Goal: Feedback & Contribution: Leave review/rating

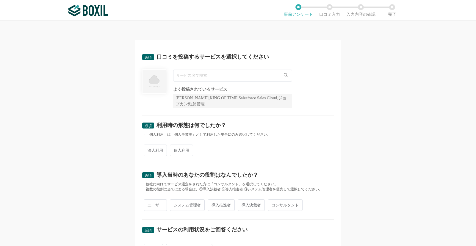
click at [261, 74] on input "text" at bounding box center [232, 76] width 119 height 12
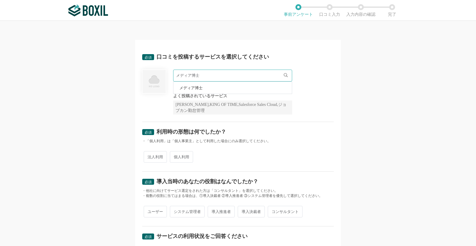
type input "メディア博士"
click at [216, 88] on li "メディア博士" at bounding box center [232, 88] width 118 height 12
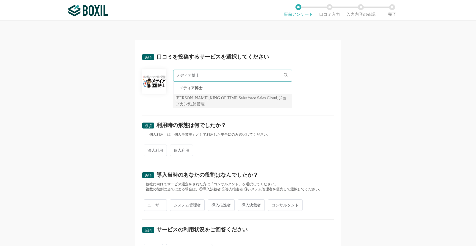
click at [213, 89] on li "メディア博士" at bounding box center [232, 88] width 118 height 12
click at [318, 88] on div "メディア博士 メディア博士 よく投稿されているサービス [PERSON_NAME],KING OF TIME,Salesforce Sales Cloud,ジ…" at bounding box center [237, 89] width 191 height 38
click at [221, 80] on input "メディア博士" at bounding box center [232, 76] width 119 height 12
click at [323, 75] on div "メディア博士 メディア博士 よく投稿されているサービス [PERSON_NAME],KING OF TIME,Salesforce Sales Cloud,ジ…" at bounding box center [237, 89] width 191 height 38
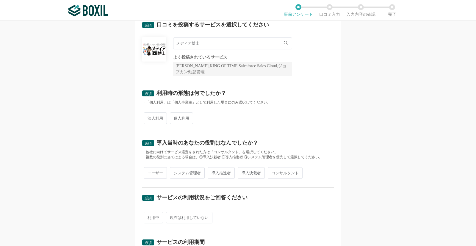
scroll to position [34, 0]
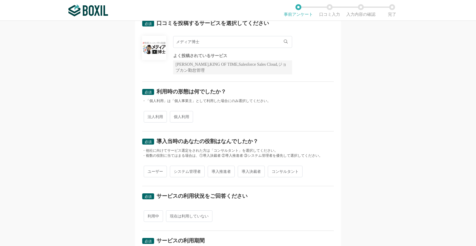
click at [149, 114] on span "法人利用" at bounding box center [155, 117] width 23 height 12
click at [149, 114] on input "法人利用" at bounding box center [147, 114] width 4 height 4
radio input "true"
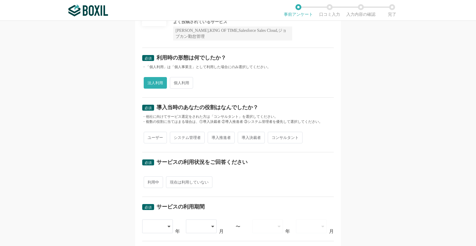
click at [223, 138] on span "導入推進者" at bounding box center [220, 138] width 27 height 12
click at [213, 136] on input "導入推進者" at bounding box center [211, 135] width 4 height 4
radio input "true"
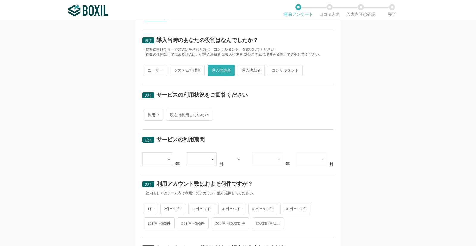
scroll to position [135, 0]
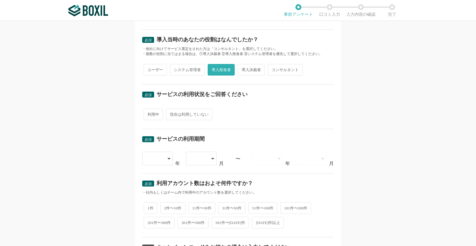
click at [155, 117] on span "利用中" at bounding box center [153, 114] width 19 height 12
click at [149, 113] on input "利用中" at bounding box center [147, 111] width 4 height 4
radio input "true"
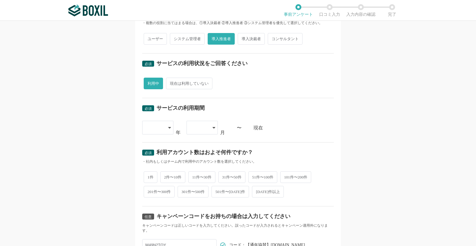
scroll to position [169, 0]
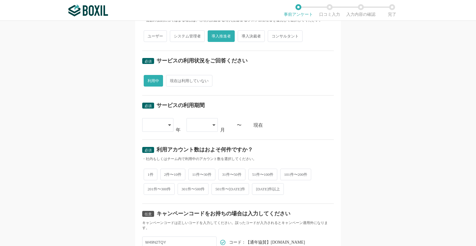
click at [157, 126] on div at bounding box center [155, 124] width 18 height 13
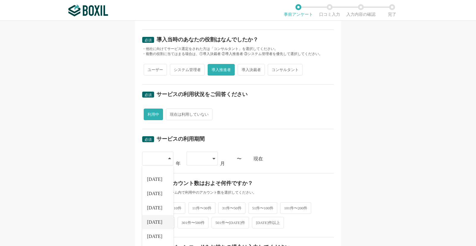
scroll to position [68, 0]
click at [153, 220] on span "[DATE]" at bounding box center [154, 221] width 15 height 5
click at [168, 162] on div "[DATE]" at bounding box center [157, 159] width 31 height 14
click at [156, 209] on span "[DATE]" at bounding box center [154, 207] width 15 height 5
click at [212, 159] on icon at bounding box center [213, 158] width 3 height 1
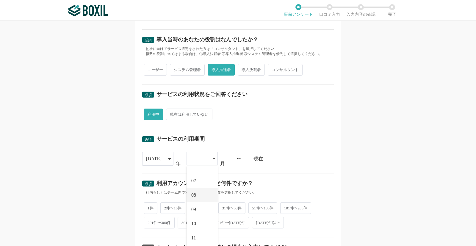
scroll to position [82, 0]
click at [197, 222] on li "10" at bounding box center [201, 222] width 31 height 14
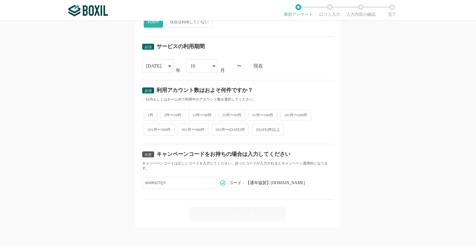
scroll to position [228, 0]
click at [235, 129] on span "501件〜[DATE]件" at bounding box center [229, 129] width 37 height 12
click at [217, 128] on input "501件〜[DATE]件" at bounding box center [215, 126] width 4 height 4
radio input "true"
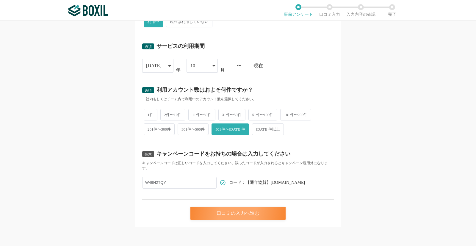
click at [250, 216] on div "口コミの入力へ進む" at bounding box center [237, 213] width 95 height 13
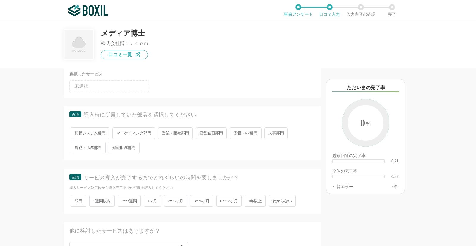
scroll to position [53, 0]
click at [218, 134] on span "経営企画部門" at bounding box center [211, 133] width 31 height 12
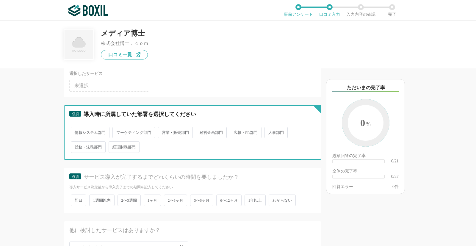
click at [201, 131] on input "経営企画部門" at bounding box center [199, 129] width 4 height 4
radio input "true"
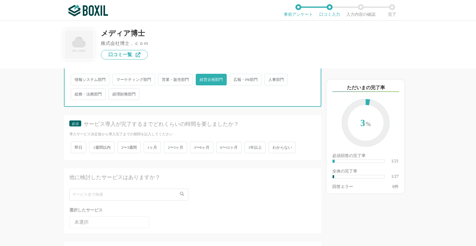
scroll to position [106, 0]
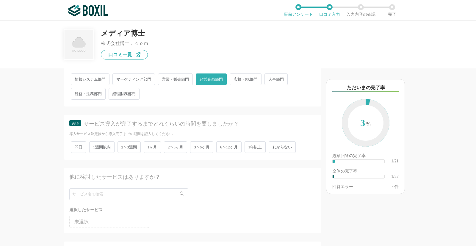
click at [205, 149] on span "3〜6ヶ月" at bounding box center [201, 147] width 23 height 12
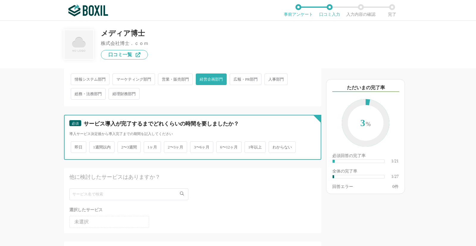
click at [195, 146] on input "3〜6ヶ月" at bounding box center [193, 144] width 4 height 4
radio input "true"
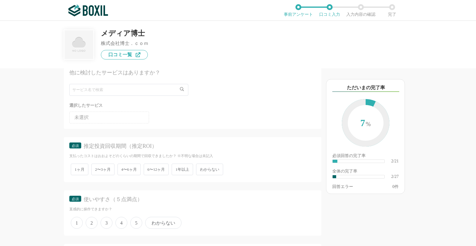
scroll to position [213, 0]
click at [98, 112] on li "未選択" at bounding box center [109, 115] width 80 height 12
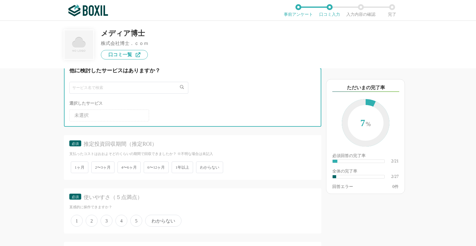
click at [98, 87] on input "text" at bounding box center [128, 88] width 119 height 12
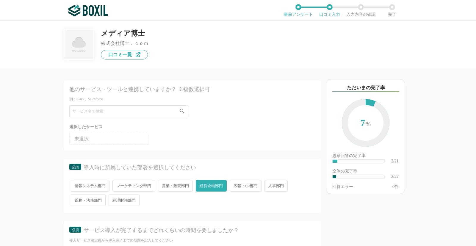
scroll to position [0, 0]
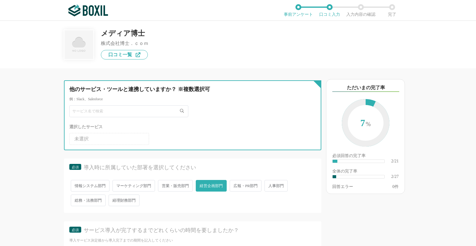
click at [134, 115] on input "text" at bounding box center [128, 111] width 119 height 12
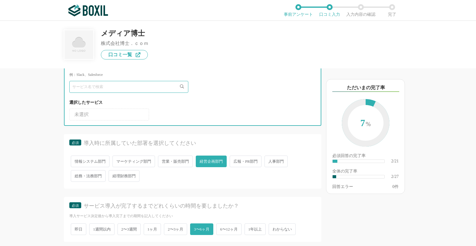
scroll to position [26, 0]
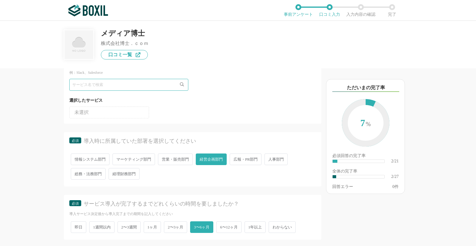
click at [82, 114] on span "未選択" at bounding box center [81, 112] width 14 height 5
click at [46, 117] on div "他のサービス・ツールと連携していますか？ ※複数選択可 例：Slack、Salesforce 選択したサービス 未選択 必須 導入時に所属していた部署を選択し…" at bounding box center [172, 156] width 297 height 177
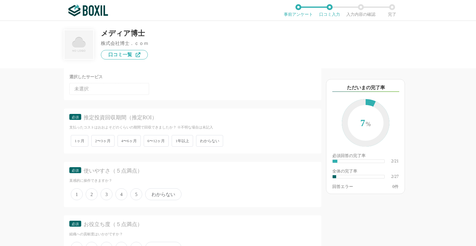
scroll to position [239, 0]
click at [205, 138] on span "わからない" at bounding box center [209, 141] width 27 height 12
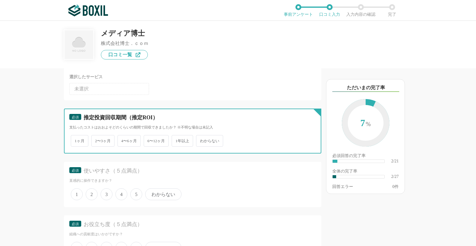
click at [201, 138] on input "わからない" at bounding box center [199, 138] width 4 height 4
radio input "true"
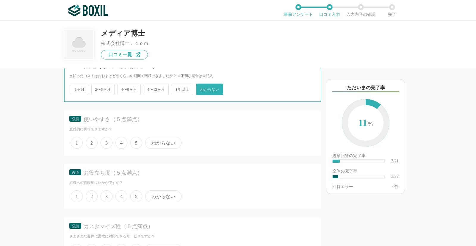
scroll to position [293, 0]
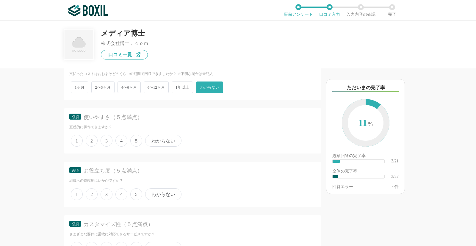
click at [125, 141] on span "4" at bounding box center [121, 141] width 12 height 12
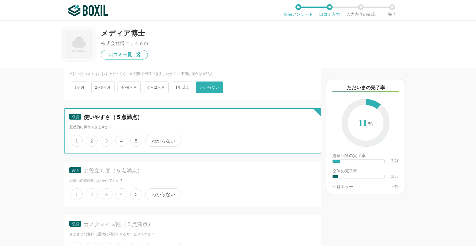
click at [121, 139] on input "4" at bounding box center [119, 138] width 4 height 4
radio input "true"
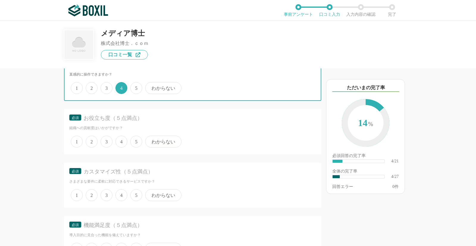
scroll to position [346, 0]
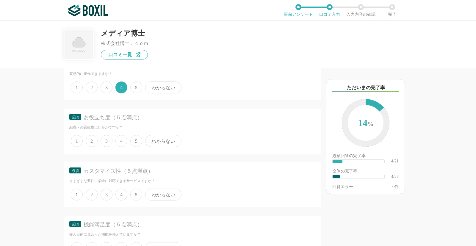
click at [122, 141] on span "4" at bounding box center [121, 141] width 12 height 12
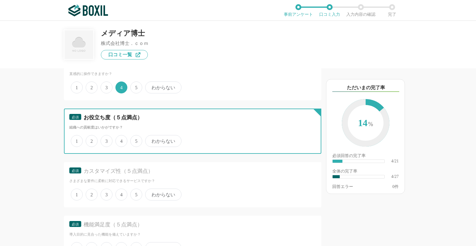
click at [121, 140] on input "4" at bounding box center [119, 138] width 4 height 4
radio input "true"
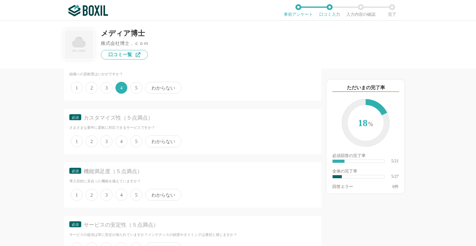
click at [133, 144] on span "5" at bounding box center [136, 141] width 12 height 12
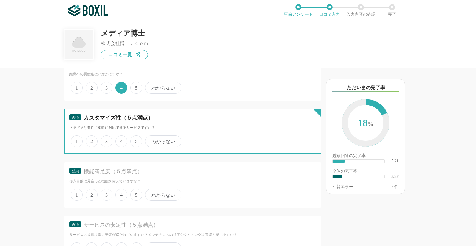
click at [133, 140] on input "5" at bounding box center [134, 138] width 4 height 4
radio input "true"
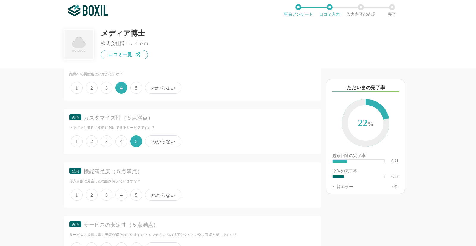
click at [119, 141] on span "4" at bounding box center [121, 141] width 12 height 12
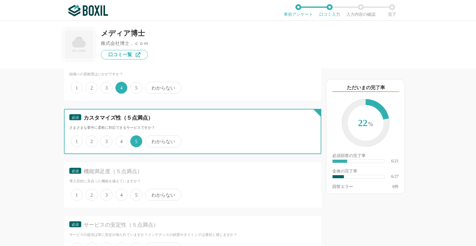
click at [119, 140] on input "4" at bounding box center [119, 138] width 4 height 4
radio input "true"
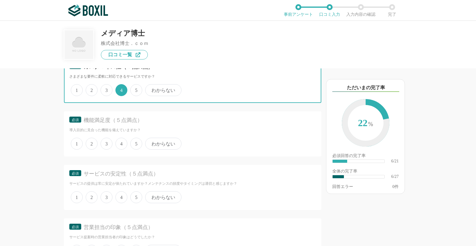
scroll to position [452, 0]
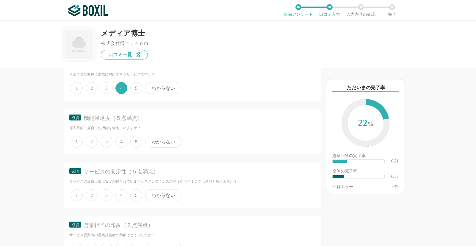
click at [122, 143] on span "4" at bounding box center [121, 142] width 12 height 12
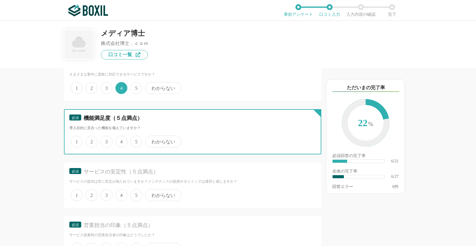
click at [121, 140] on input "4" at bounding box center [119, 138] width 4 height 4
radio input "true"
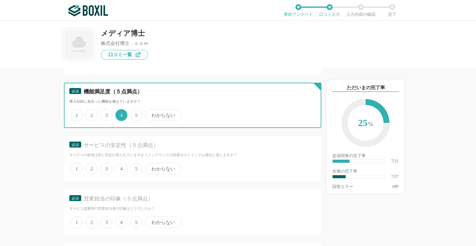
scroll to position [506, 0]
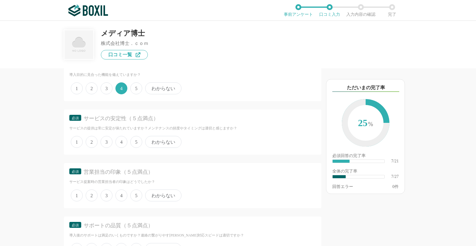
click at [135, 142] on span "5" at bounding box center [136, 142] width 12 height 12
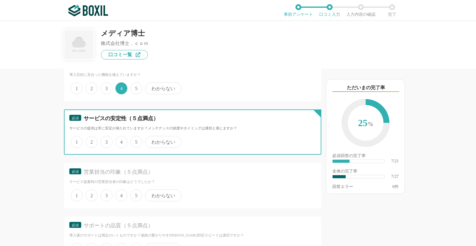
click at [135, 141] on input "5" at bounding box center [134, 139] width 4 height 4
radio input "true"
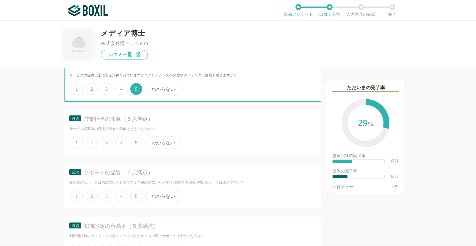
scroll to position [559, 0]
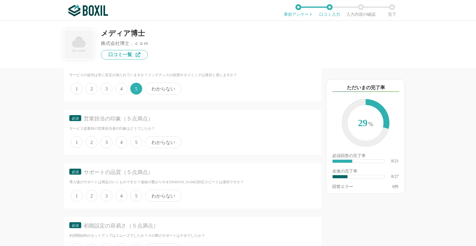
click at [157, 143] on span "わからない" at bounding box center [163, 142] width 36 height 12
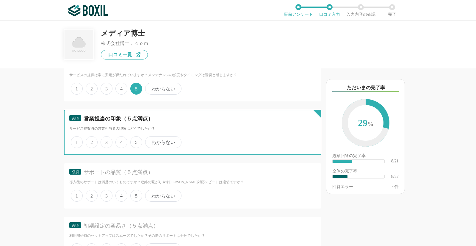
click at [150, 141] on input "わからない" at bounding box center [149, 139] width 4 height 4
radio input "true"
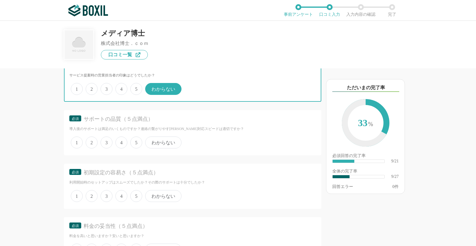
scroll to position [638, 0]
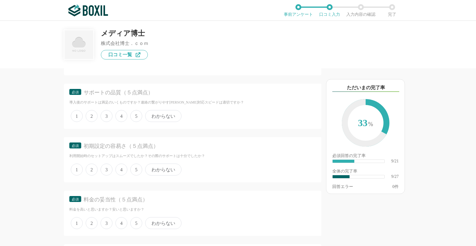
click at [142, 113] on div "1 2 3 4 5 わからない" at bounding box center [192, 115] width 246 height 15
click at [137, 115] on span "5" at bounding box center [136, 116] width 12 height 12
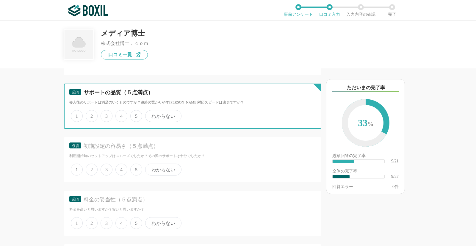
click at [136, 115] on input "5" at bounding box center [134, 113] width 4 height 4
radio input "true"
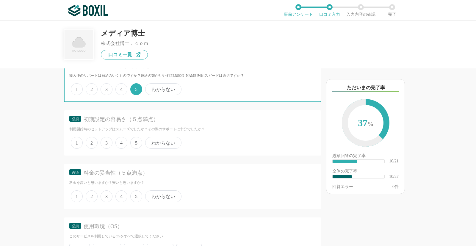
scroll to position [692, 0]
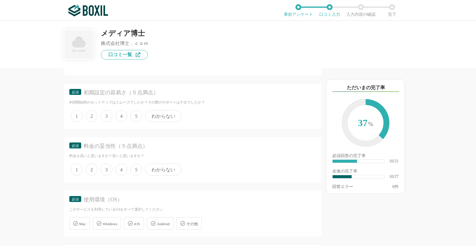
click at [136, 116] on span "5" at bounding box center [136, 116] width 12 height 12
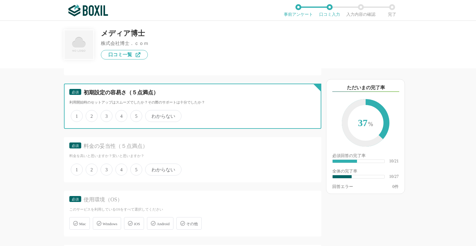
click at [136, 115] on input "5" at bounding box center [134, 113] width 4 height 4
radio input "true"
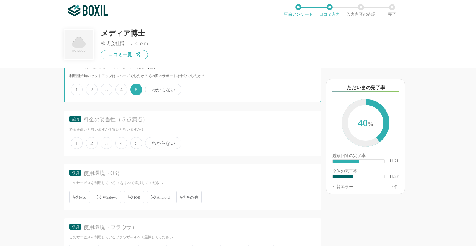
scroll to position [745, 0]
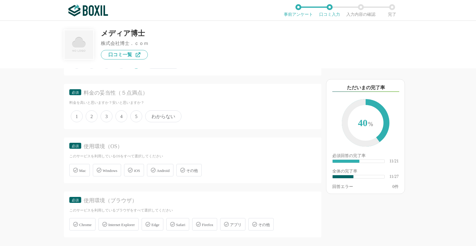
click at [124, 116] on span "4" at bounding box center [121, 116] width 12 height 12
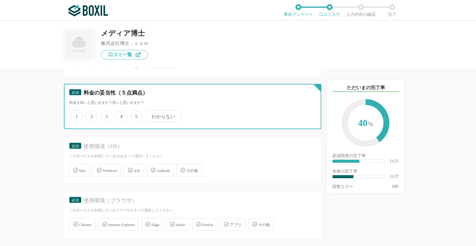
click at [121, 115] on input "4" at bounding box center [119, 113] width 4 height 4
radio input "true"
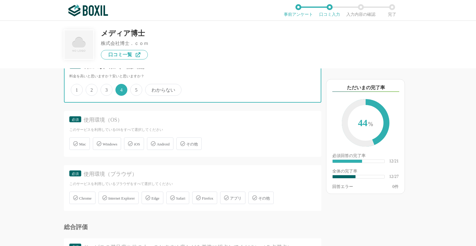
scroll to position [798, 0]
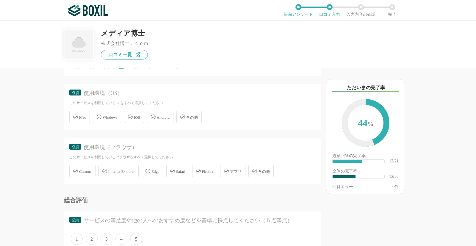
click at [109, 118] on span "Windows" at bounding box center [110, 117] width 15 height 4
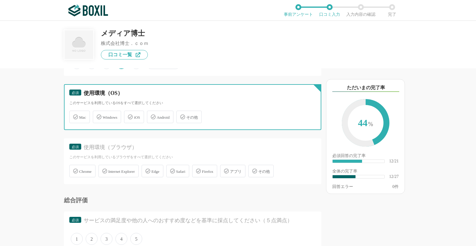
click at [98, 115] on input "Windows" at bounding box center [96, 113] width 4 height 4
checkbox input "true"
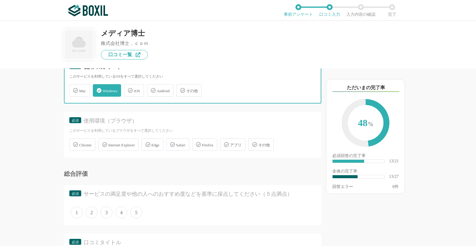
scroll to position [851, 0]
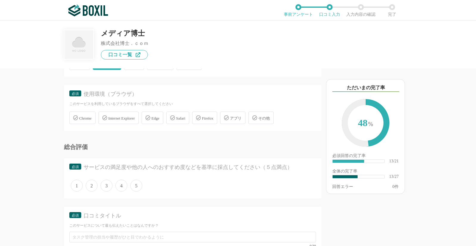
click at [159, 123] on div "Edge" at bounding box center [152, 117] width 22 height 12
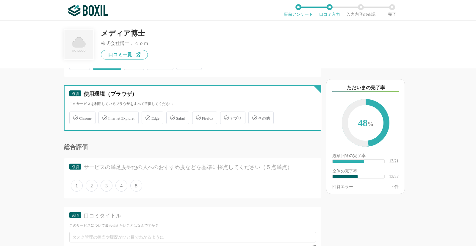
click at [147, 116] on input "Edge" at bounding box center [145, 114] width 4 height 4
checkbox input "true"
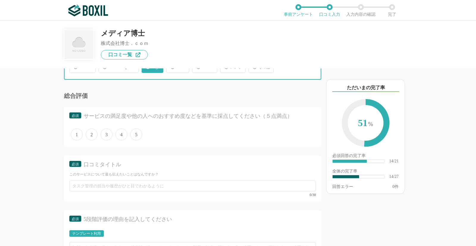
scroll to position [905, 0]
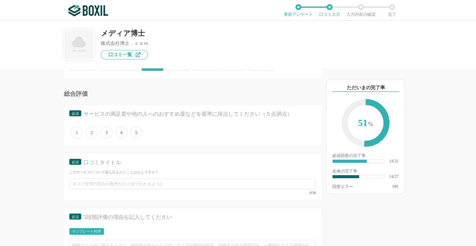
click at [122, 135] on span "4" at bounding box center [121, 132] width 12 height 12
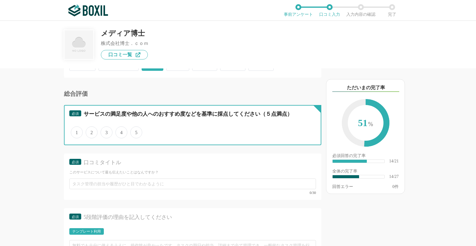
click at [121, 131] on input "4" at bounding box center [119, 129] width 4 height 4
radio input "true"
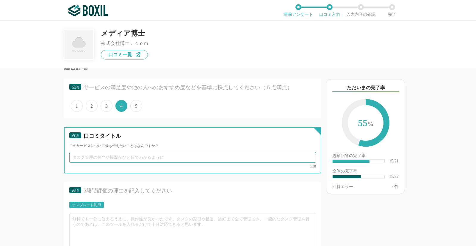
click at [155, 158] on input "text" at bounding box center [192, 157] width 246 height 11
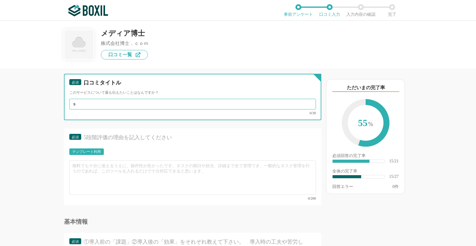
scroll to position [985, 0]
type input "より多くのことが社内で情報共有が可能に"
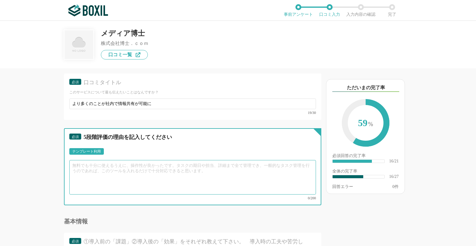
click at [187, 176] on textarea at bounding box center [192, 177] width 246 height 34
type textarea "へ"
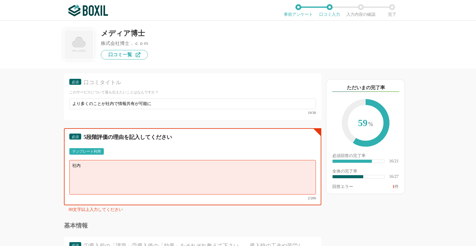
type textarea "社"
type textarea "し"
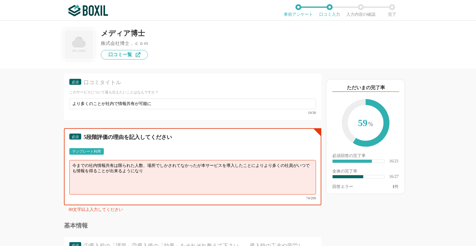
click at [263, 164] on textarea "今までの社内情報共有は限られた人数、場所でしかされてなかったが本サービスを導入したことによりより多くの社員がいつでも情報を得ることが出来るようになり" at bounding box center [192, 177] width 246 height 34
click at [223, 173] on textarea "今までの社内情報共有は限られた人数、場所でしかされてなかったが本サービスを導入したことにより、多くの社員がいつでも情報を得ることが出来るようになり" at bounding box center [192, 177] width 246 height 34
drag, startPoint x: 147, startPoint y: 166, endPoint x: 152, endPoint y: 167, distance: 4.6
click at [148, 166] on textarea "今までの社内情報共有は限られた人数、場所でしかされてなかったが本サービスを導入したことにより、多くの社員がいつでも情報を得ることが出来るようになり" at bounding box center [192, 177] width 246 height 34
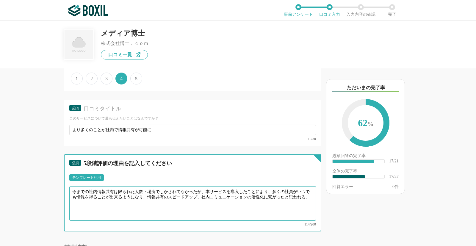
scroll to position [958, 0]
type textarea "今までの社内情報共有は限られた人数・場所でしかされてなかったが、本サービスを導入したことにより、多くの社員がいつでも情報を得ることが出来るようになり、情報共有…"
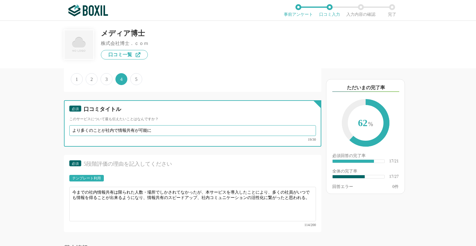
click at [105, 130] on input "より多くのことが社内で情報共有が可能に" at bounding box center [192, 130] width 246 height 11
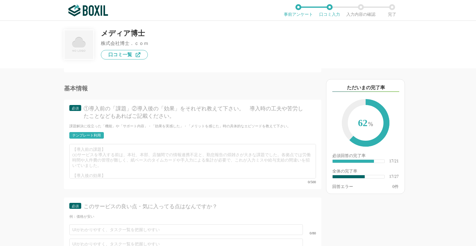
scroll to position [1144, 0]
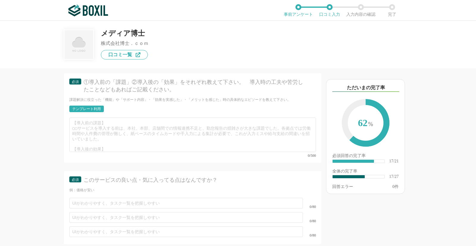
type input "社内での情報共有が迅速に"
click at [90, 107] on div "テンプレート利用" at bounding box center [86, 109] width 29 height 4
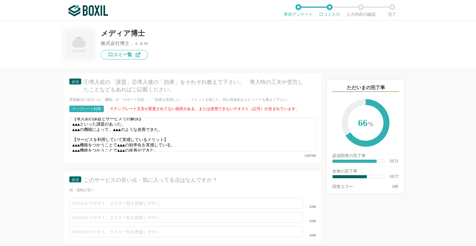
scroll to position [0, 0]
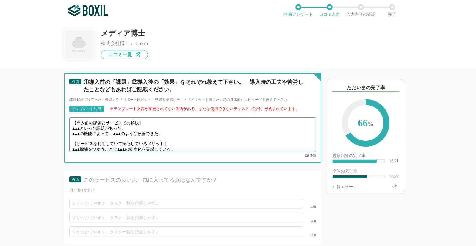
click at [85, 124] on textarea "【導入前の課題とサービスでの解決】 ▲▲▲といった課題があった。 ▲▲▲の機能によって、▲▲▲のような改善できた。 【サービスを利用していて実感しているメリッ…" at bounding box center [192, 134] width 246 height 34
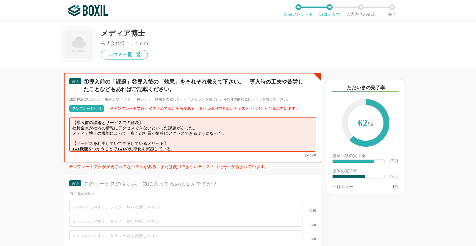
scroll to position [4, 0]
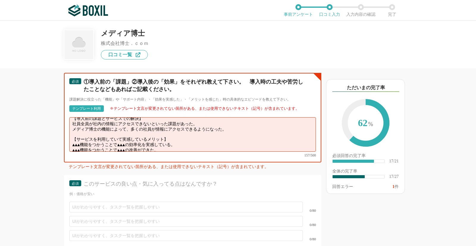
drag, startPoint x: 70, startPoint y: 131, endPoint x: 182, endPoint y: 141, distance: 112.5
click at [182, 141] on textarea "【導入前の課題とサービスでの解決】 社員全員が社内の情報にアクセスできないといった課題があった。 メディア博士の機能によって、多くの社員が情報にアクセスできる…" at bounding box center [192, 134] width 246 height 34
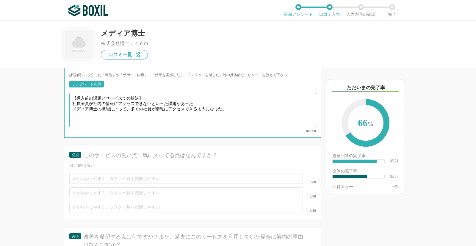
scroll to position [1171, 0]
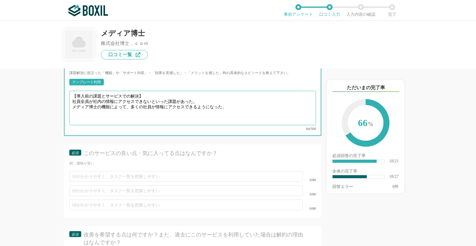
type textarea "【導入前の課題とサービスでの解決】 社員全員が社内の情報にアクセスできないといった課題があった。 メディア博士の機能によって、多くの社員が情報にアクセスできる…"
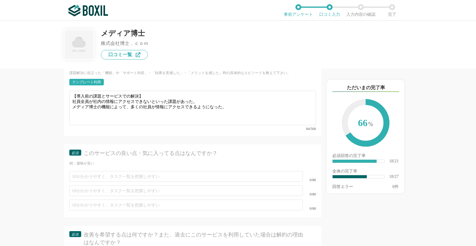
click at [13, 139] on div "他のサービス・ツールと連携していますか？ ※複数選択可 例：Slack、Salesforce 選択したサービス 未選択 必須 導入時に所属していた部署を選択し…" at bounding box center [238, 133] width 476 height 225
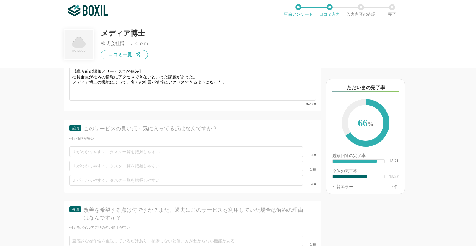
scroll to position [1197, 0]
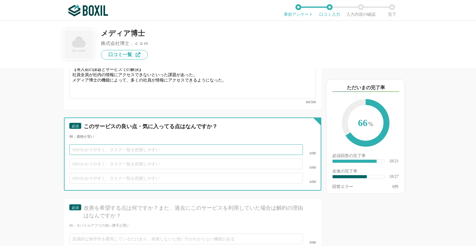
click at [156, 144] on input "text" at bounding box center [185, 149] width 233 height 11
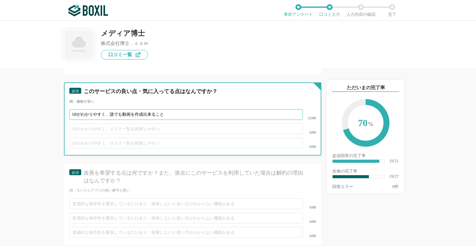
scroll to position [1251, 0]
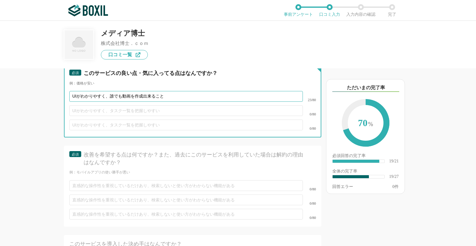
type input "UIがわかりやすく、誰でも動画を作成出来ること"
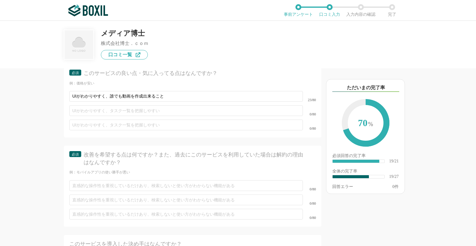
click at [144, 151] on div "改善を希望する点は何ですか？また、過去にこのサービスを利用していた場合は解約の理由はなんですか？" at bounding box center [195, 158] width 222 height 15
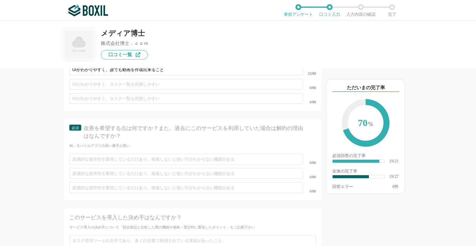
scroll to position [1304, 0]
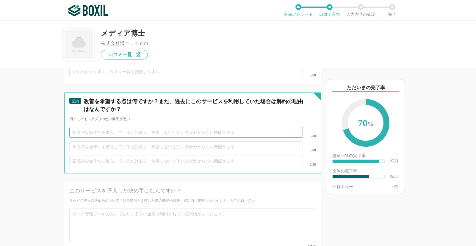
click at [174, 128] on input "text" at bounding box center [185, 132] width 233 height 11
type input "メ"
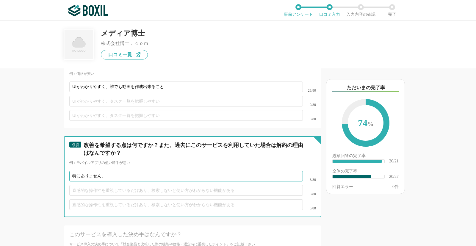
scroll to position [1277, 0]
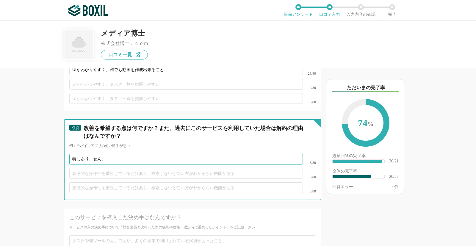
type input "特にありません。"
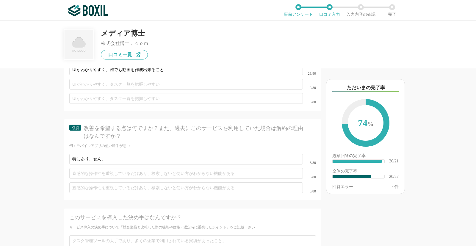
click at [42, 161] on div "他のサービス・ツールと連携していますか？ ※複数選択可 例：Slack、Salesforce 選択したサービス 未選択 必須 導入時に所属していた部署を選択し…" at bounding box center [172, 156] width 297 height 177
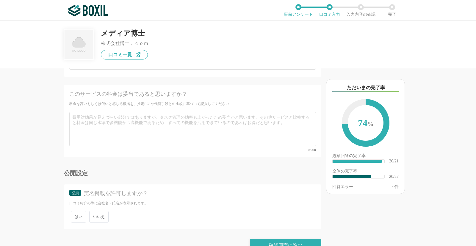
scroll to position [1584, 0]
click at [105, 210] on span "いいえ" at bounding box center [98, 216] width 19 height 12
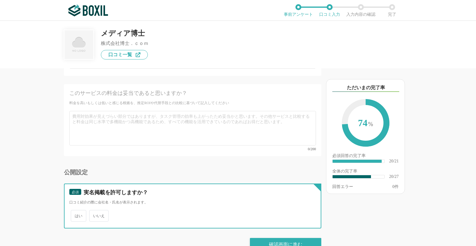
click at [95, 211] on input "いいえ" at bounding box center [93, 213] width 4 height 4
radio input "true"
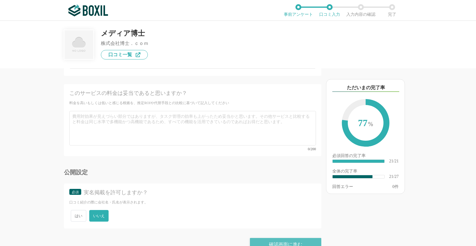
click at [273, 238] on div "確認画面に進む" at bounding box center [285, 244] width 71 height 13
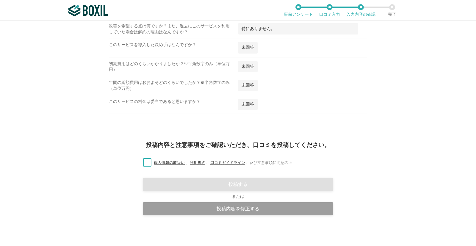
scroll to position [613, 0]
click at [145, 165] on label "個人情報の取扱い 、 利用規約 、 口コミガイドライン 、 及び注意事項に同意の上" at bounding box center [215, 163] width 154 height 6
click at [0, 0] on input "個人情報の取扱い 、 利用規約 、 口コミガイドライン 、 及び注意事項に同意の上" at bounding box center [0, 0] width 0 height 0
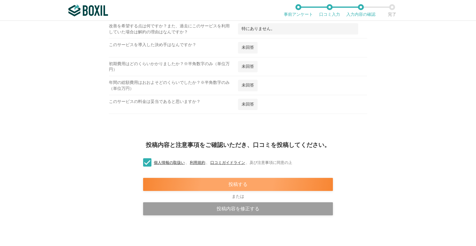
click at [237, 185] on div "投稿する" at bounding box center [238, 184] width 190 height 13
